Goal: Check status: Check status

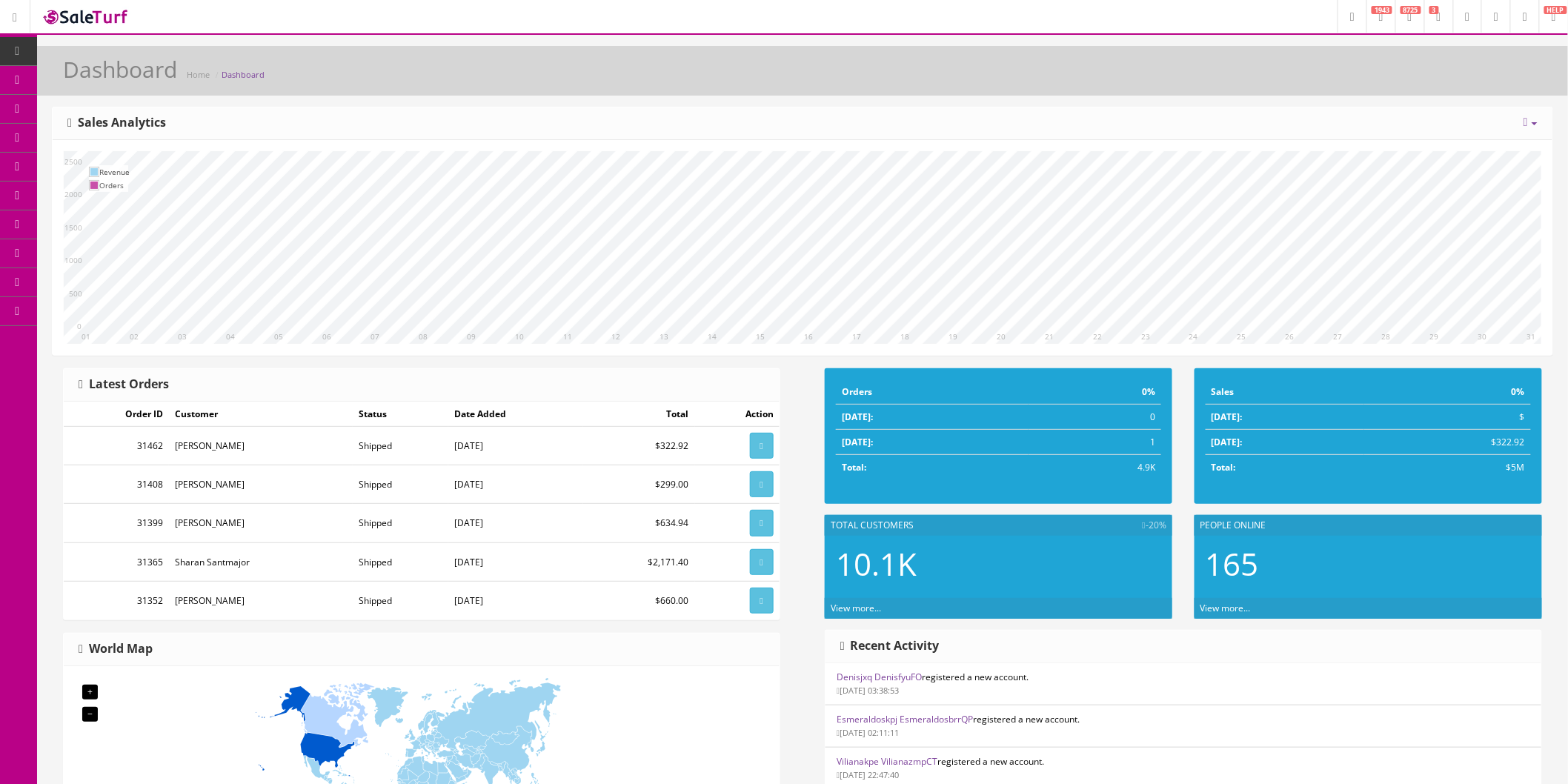
click at [86, 160] on icon at bounding box center [77, 166] width 15 height 12
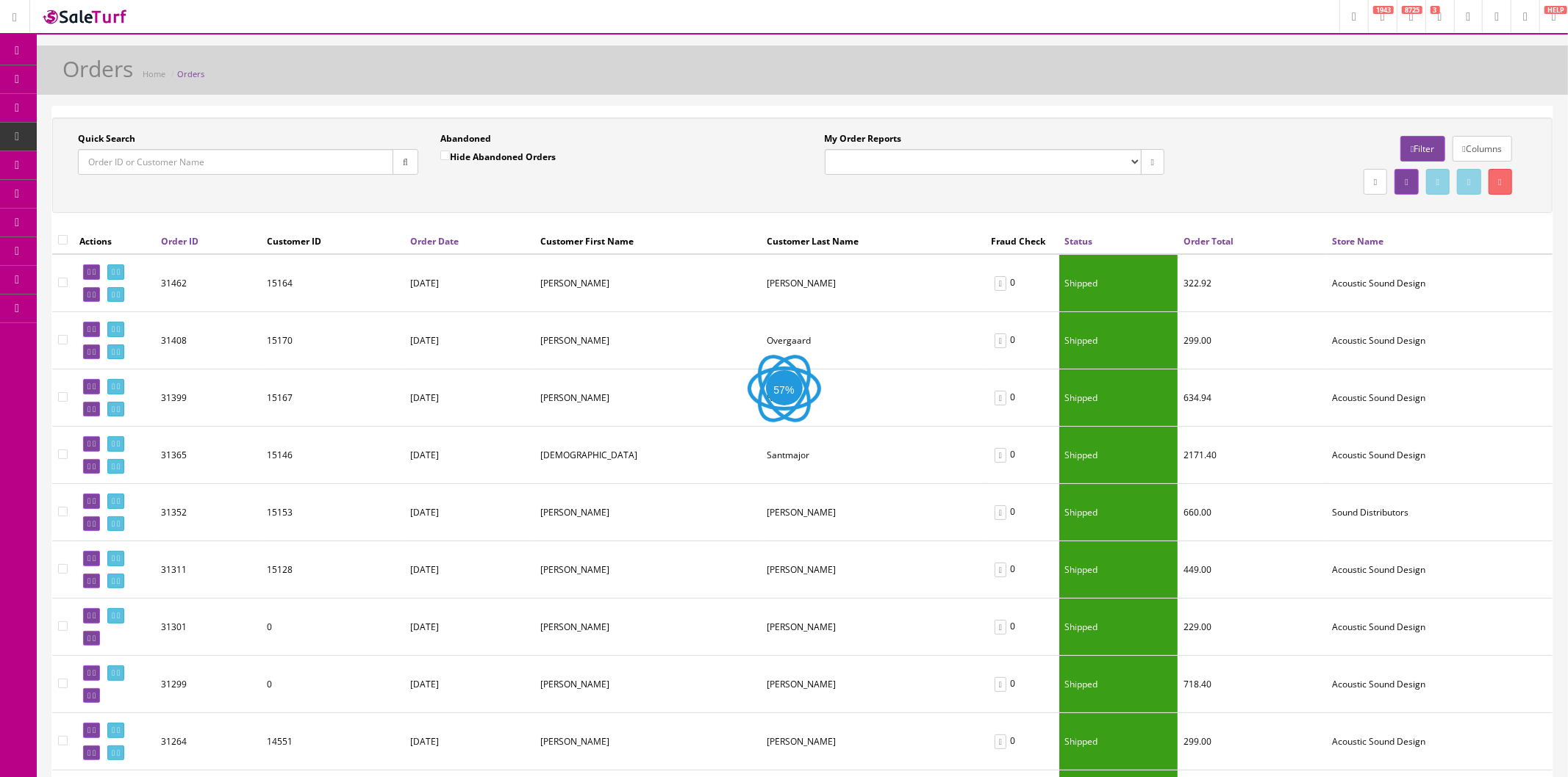
click at [206, 164] on input "Quick Search" at bounding box center [235, 161] width 315 height 26
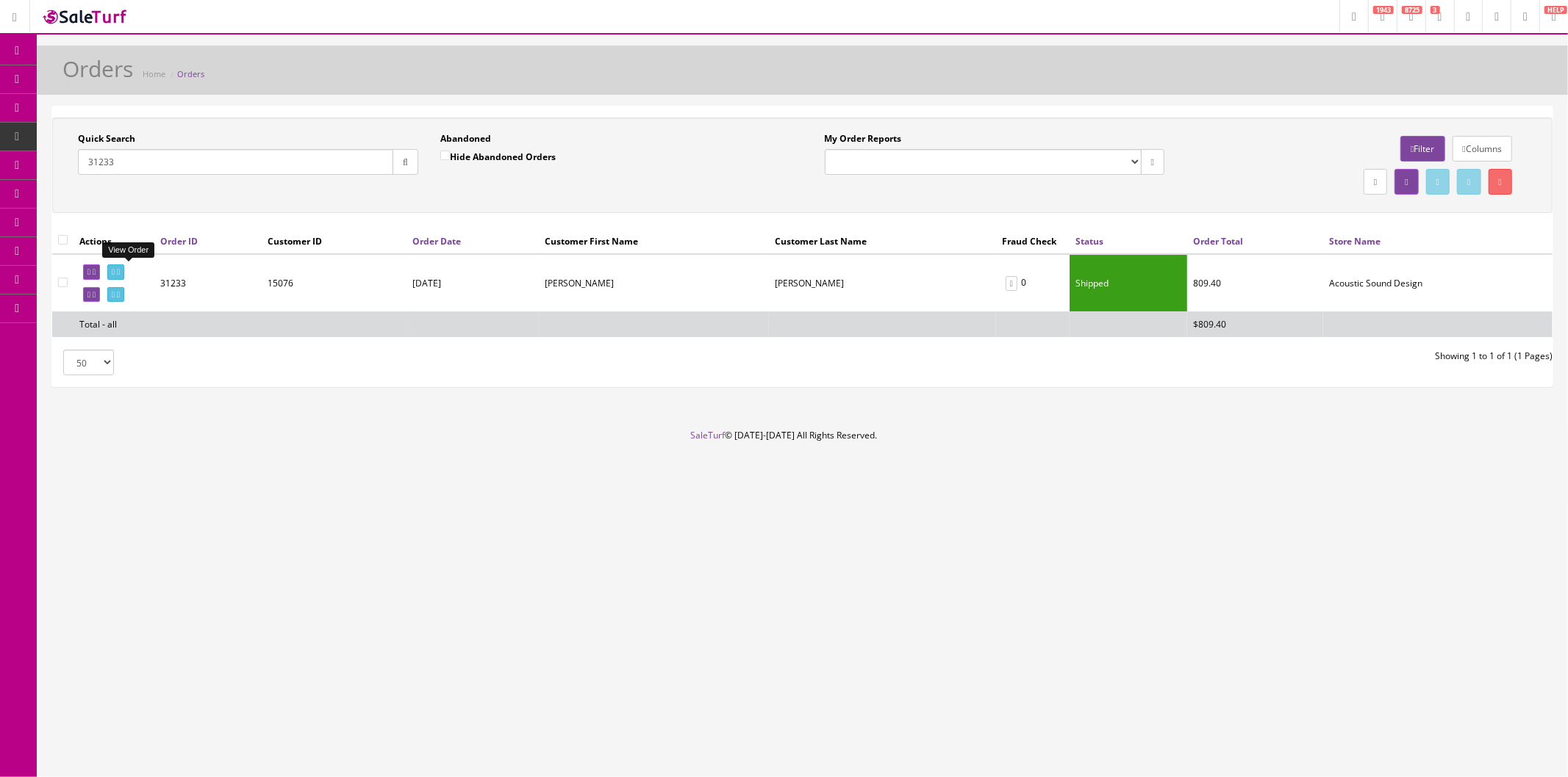
type input "31233"
click at [120, 272] on icon at bounding box center [117, 272] width 3 height 8
click at [120, 273] on icon at bounding box center [117, 272] width 3 height 8
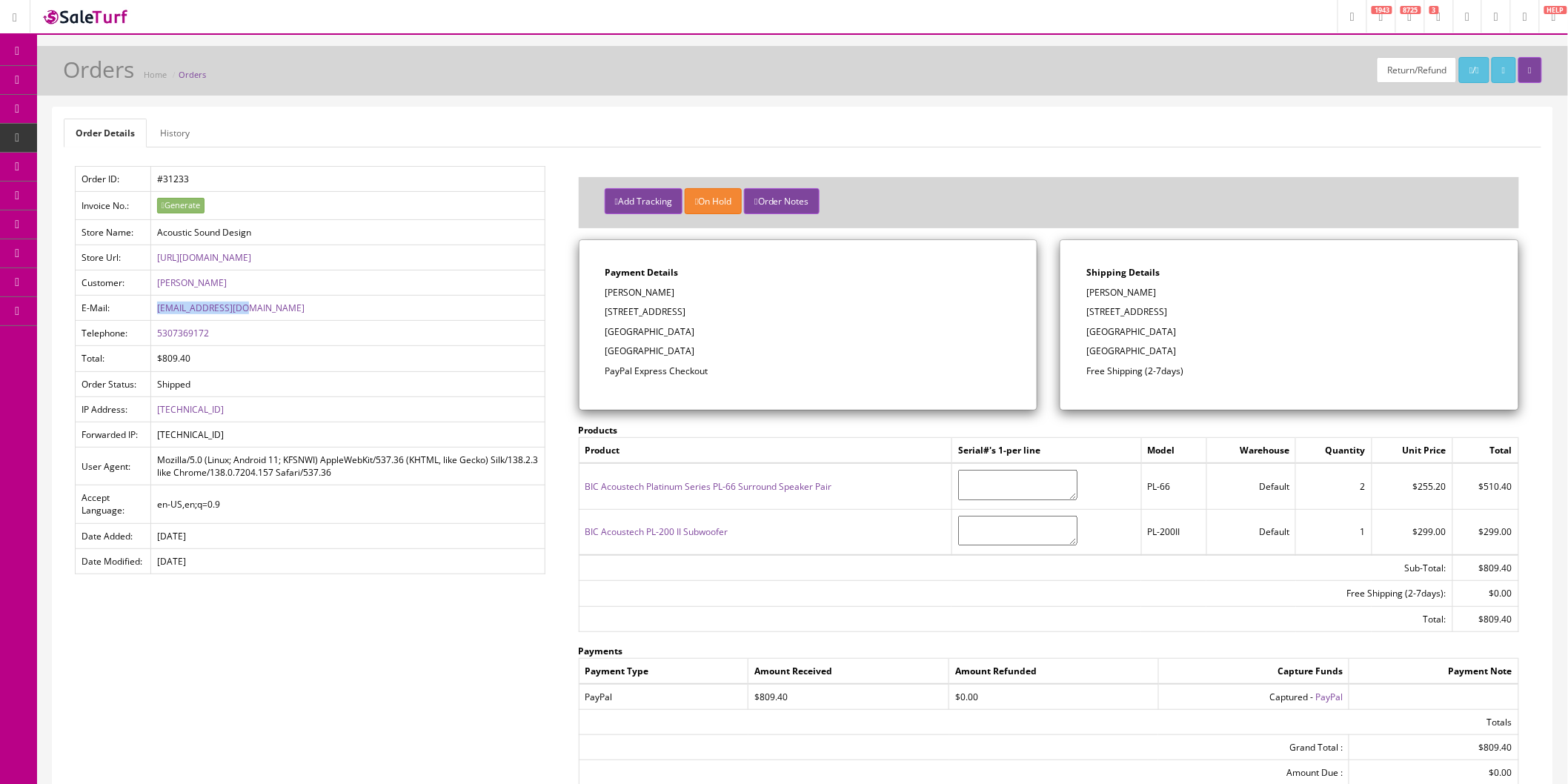
drag, startPoint x: 262, startPoint y: 311, endPoint x: 156, endPoint y: 313, distance: 106.0
click at [156, 313] on td "[EMAIL_ADDRESS][DOMAIN_NAME]" at bounding box center [347, 308] width 394 height 25
copy link "[EMAIL_ADDRESS][DOMAIN_NAME]"
